Goal: Subscribe to service/newsletter

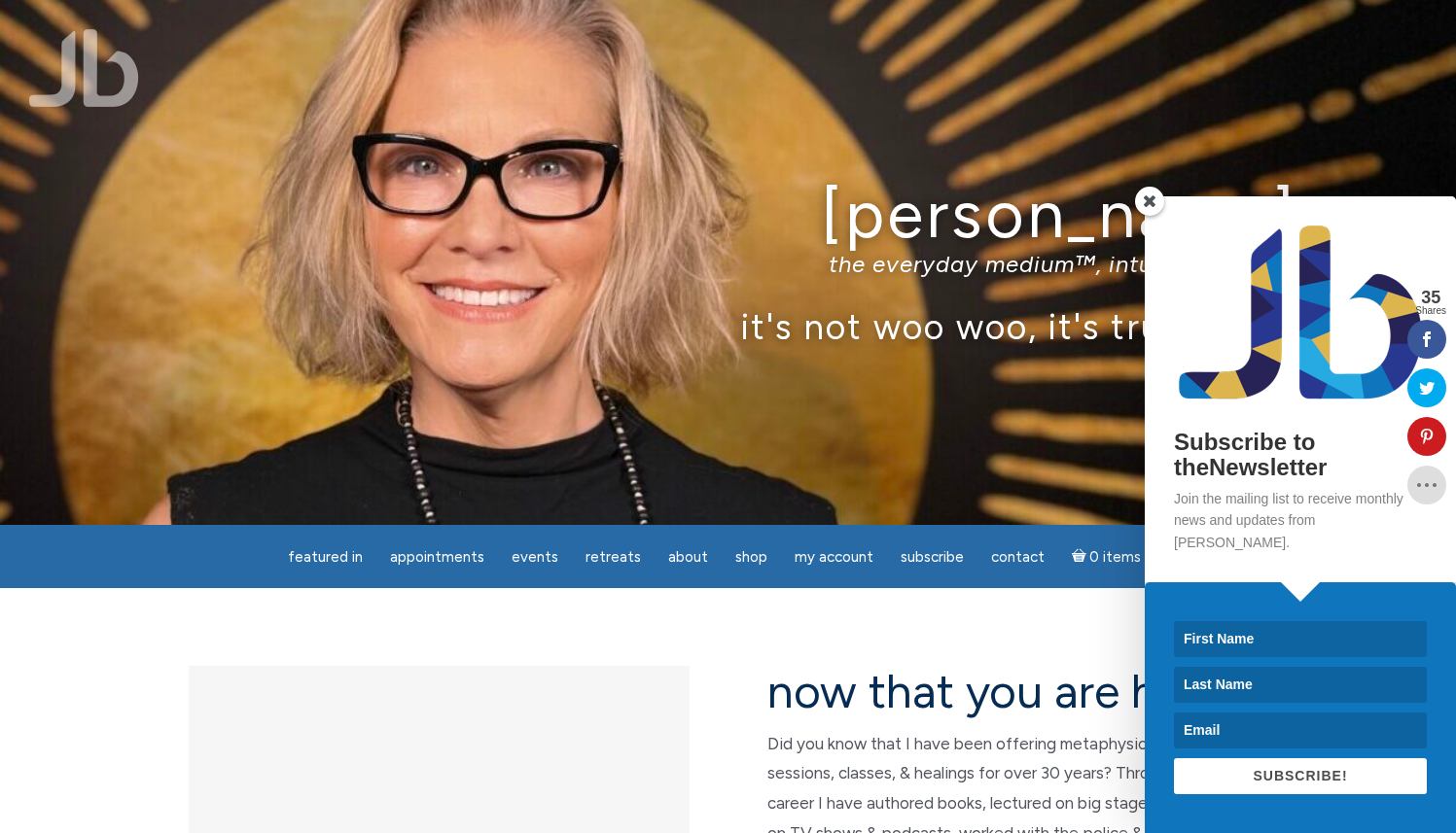
click at [1237, 633] on input at bounding box center [1300, 639] width 253 height 36
type input "[PERSON_NAME]"
type input "Lukela"
type input "[EMAIL_ADDRESS][DOMAIN_NAME]"
click at [1288, 780] on span "SUBSCRIBE!" at bounding box center [1299, 776] width 94 height 16
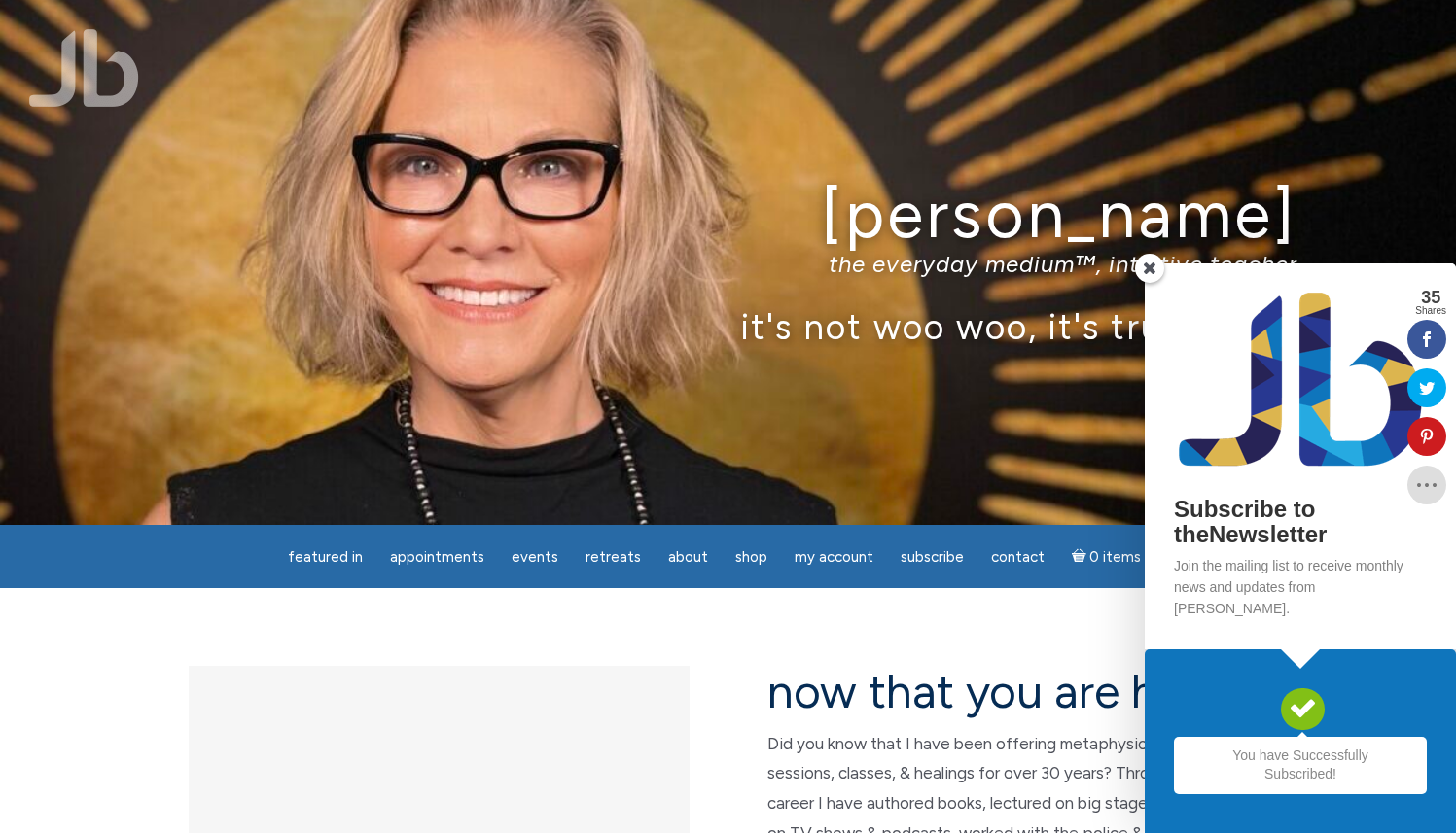
click at [1144, 283] on span at bounding box center [1149, 269] width 29 height 29
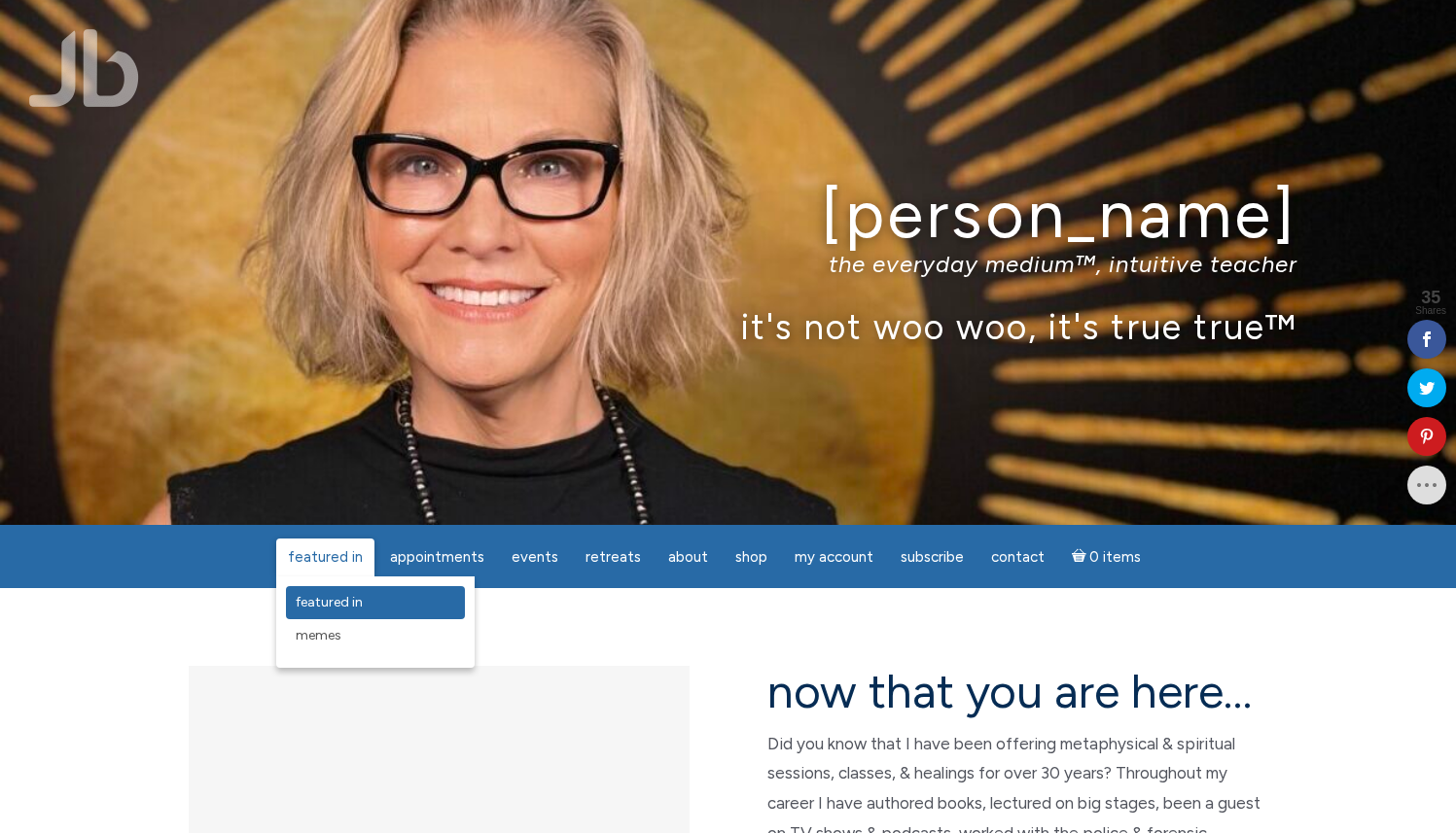
click at [332, 611] on span "featured in" at bounding box center [329, 602] width 67 height 17
